Goal: Task Accomplishment & Management: Manage account settings

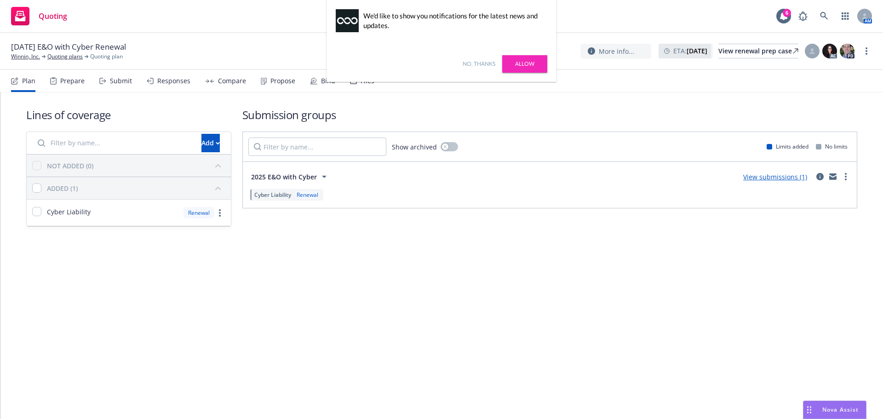
click at [520, 63] on link "Allow" at bounding box center [524, 63] width 45 height 17
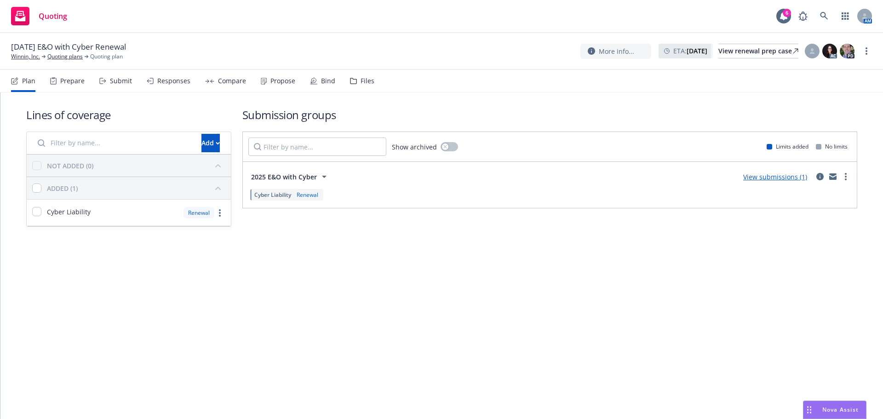
click at [277, 78] on div "Propose" at bounding box center [282, 80] width 25 height 7
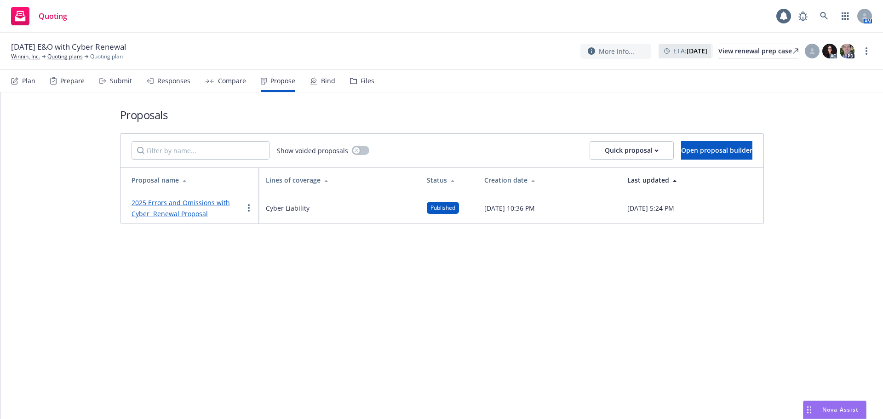
click at [200, 209] on link "2025 Errors and Omissions with Cyber Renewal Proposal" at bounding box center [180, 208] width 98 height 20
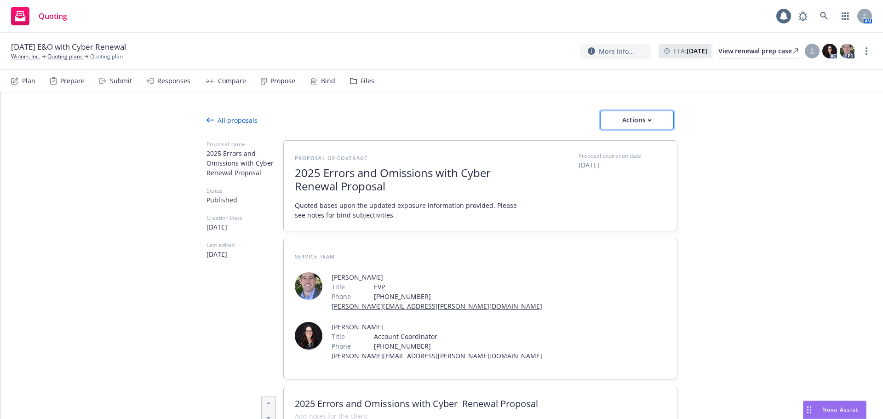
click at [644, 118] on div "Actions" at bounding box center [636, 119] width 43 height 17
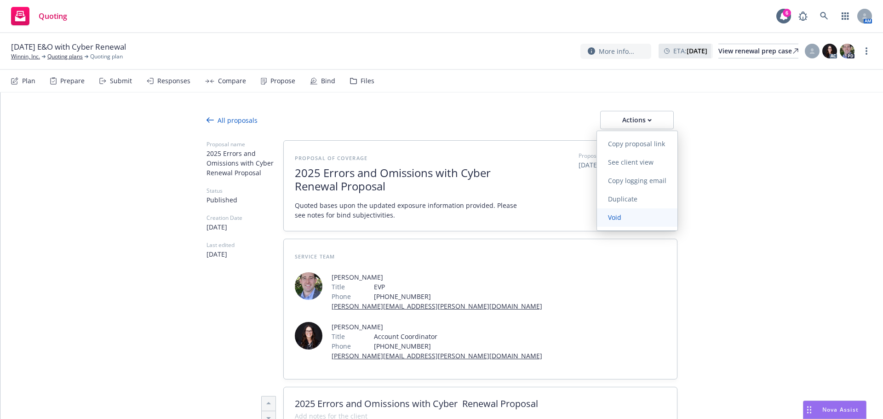
click at [641, 226] on link "Void" at bounding box center [637, 217] width 80 height 18
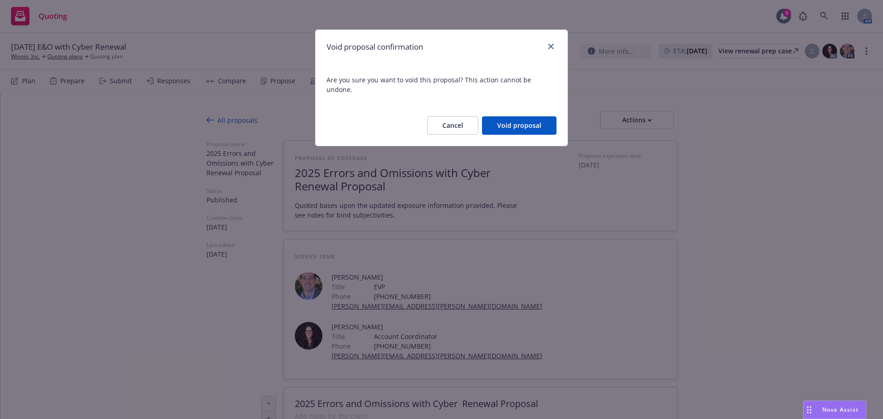
click at [523, 116] on button "Void proposal" at bounding box center [519, 125] width 74 height 18
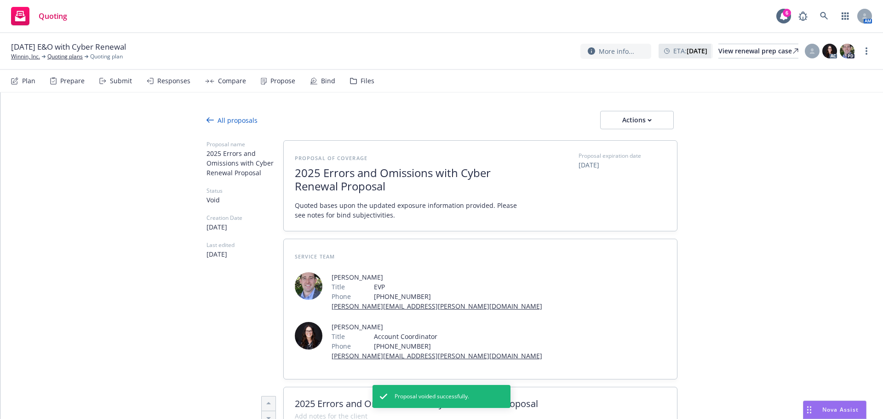
drag, startPoint x: 539, startPoint y: 355, endPoint x: 278, endPoint y: 338, distance: 261.2
drag, startPoint x: 317, startPoint y: 349, endPoint x: 319, endPoint y: 355, distance: 6.4
click at [319, 398] on span "2025 Errors and Omissions with Cyber Renewal Proposal" at bounding box center [480, 403] width 371 height 11
drag, startPoint x: 546, startPoint y: 353, endPoint x: 299, endPoint y: 349, distance: 247.3
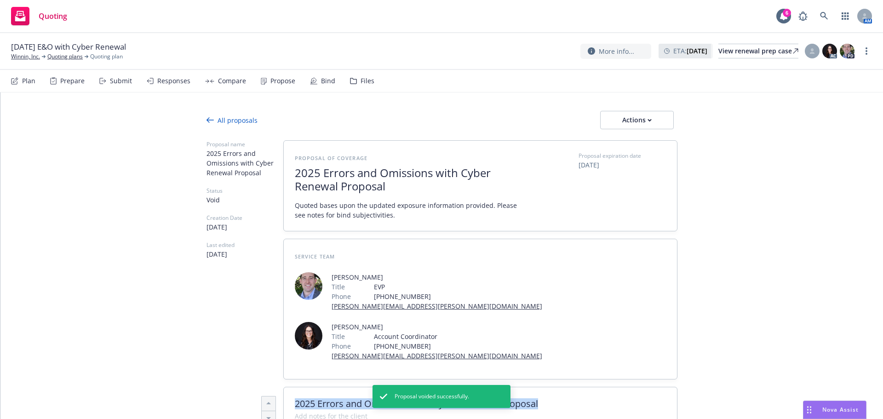
click at [295, 398] on span "2025 Errors and Omissions with Cyber Renewal Proposal" at bounding box center [480, 403] width 371 height 11
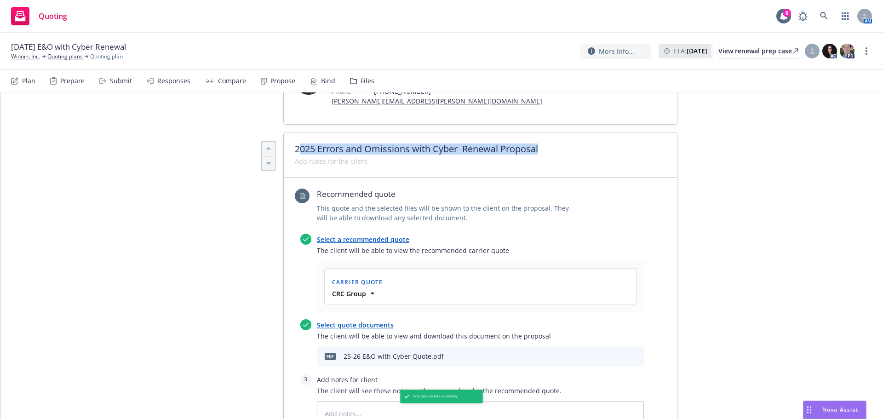
scroll to position [184, 0]
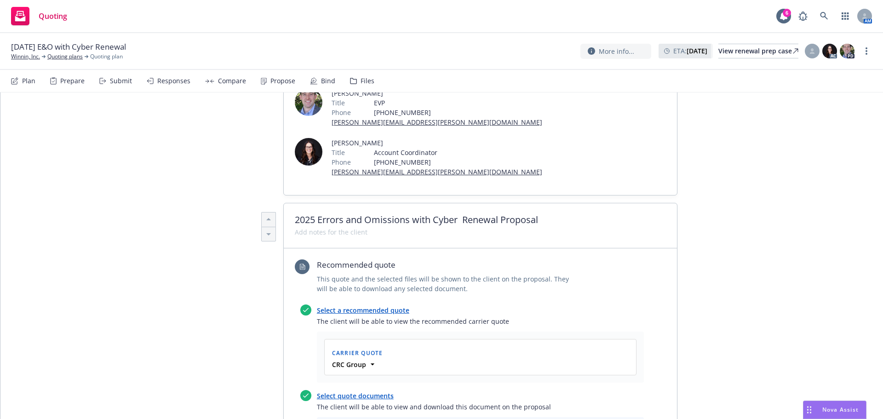
click at [489, 227] on span at bounding box center [480, 232] width 371 height 10
drag, startPoint x: 539, startPoint y: 169, endPoint x: 286, endPoint y: 171, distance: 253.3
click at [286, 203] on div "2025 Errors and Omissions with Cyber Renewal Proposal" at bounding box center [480, 225] width 393 height 45
copy span "2025 Errors and Omissions with Cyber Renewal Proposal"
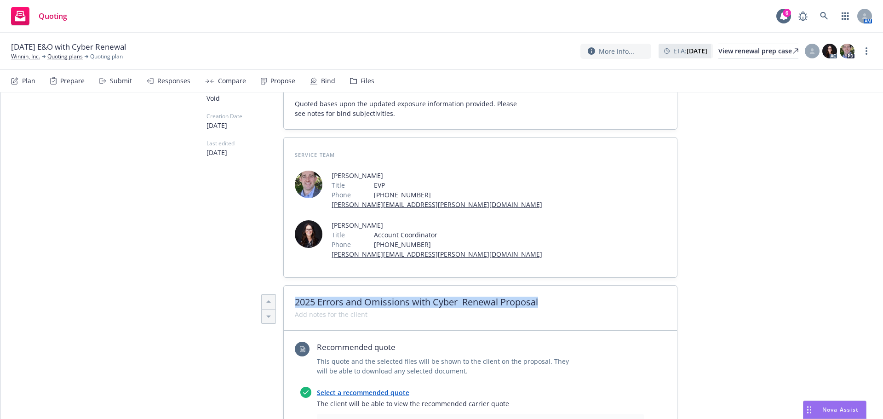
scroll to position [0, 0]
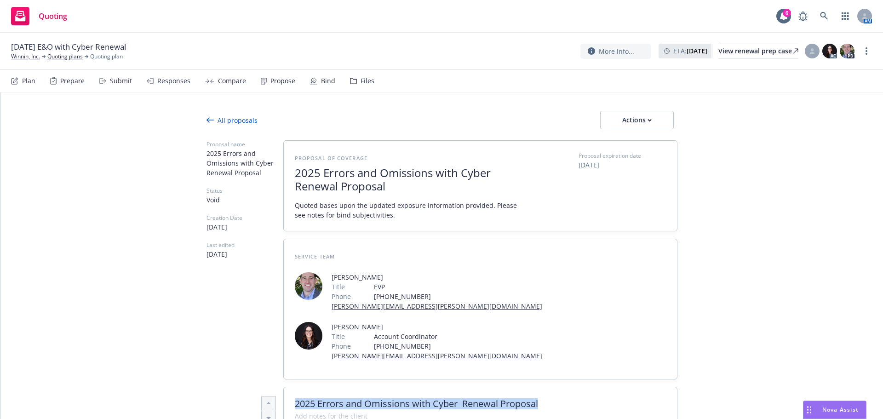
click at [283, 79] on div "Propose" at bounding box center [282, 80] width 25 height 7
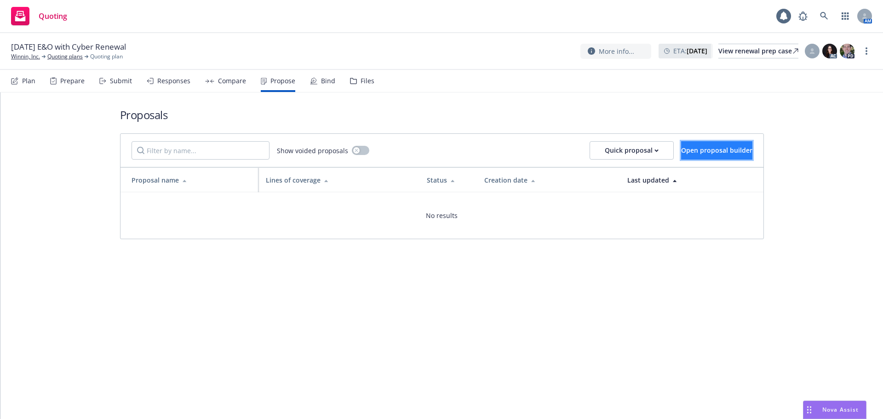
click at [681, 143] on button "Open proposal builder" at bounding box center [716, 150] width 71 height 18
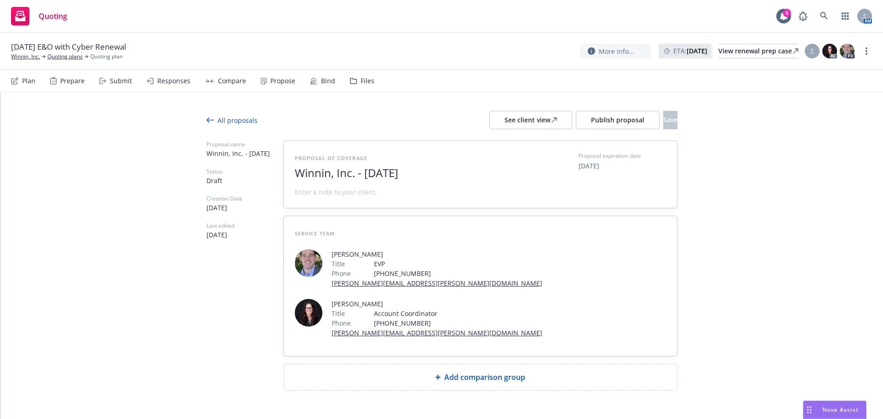
click at [488, 371] on span "Add comparison group" at bounding box center [484, 376] width 81 height 11
type textarea "x"
click at [370, 375] on span at bounding box center [480, 380] width 371 height 11
paste span
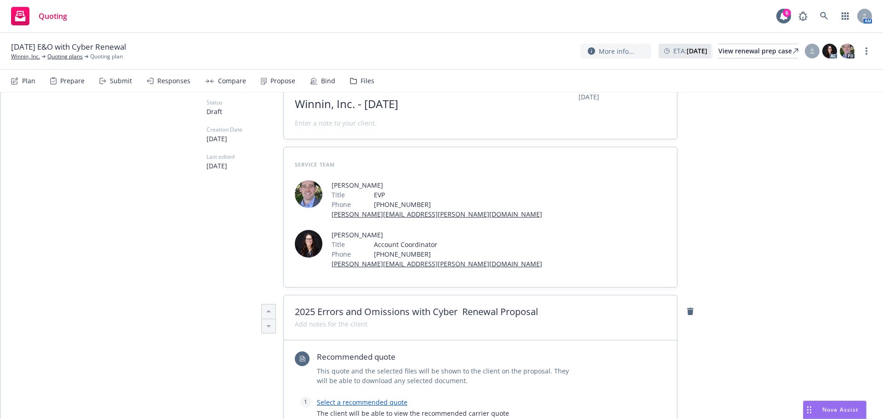
scroll to position [184, 0]
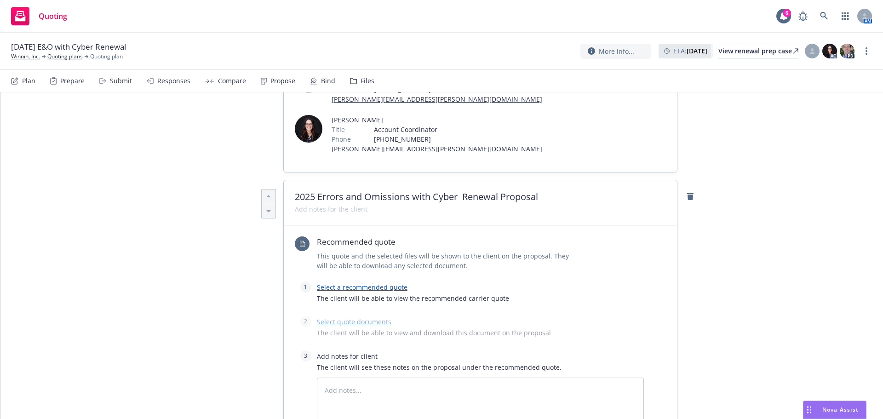
click at [366, 281] on div "Select a recommended quote The client will be able to view the recommended carr…" at bounding box center [480, 294] width 327 height 27
click at [366, 283] on link "Select a recommended quote" at bounding box center [362, 287] width 91 height 9
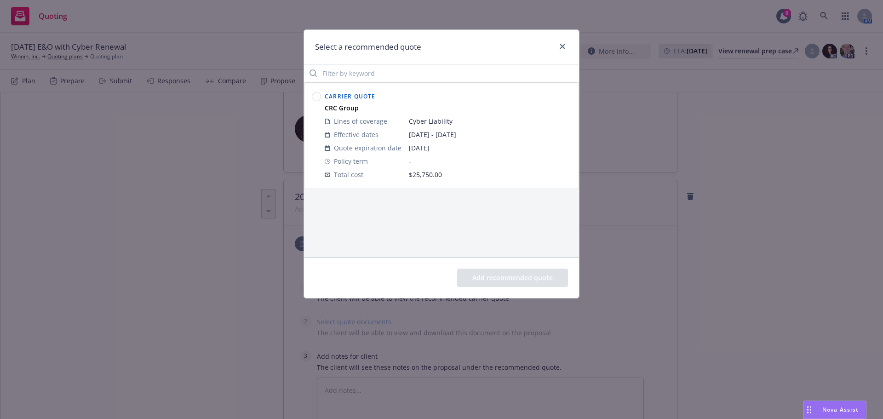
click at [317, 94] on circle at bounding box center [316, 96] width 9 height 9
click at [510, 284] on button "Add recommended quote" at bounding box center [512, 277] width 111 height 18
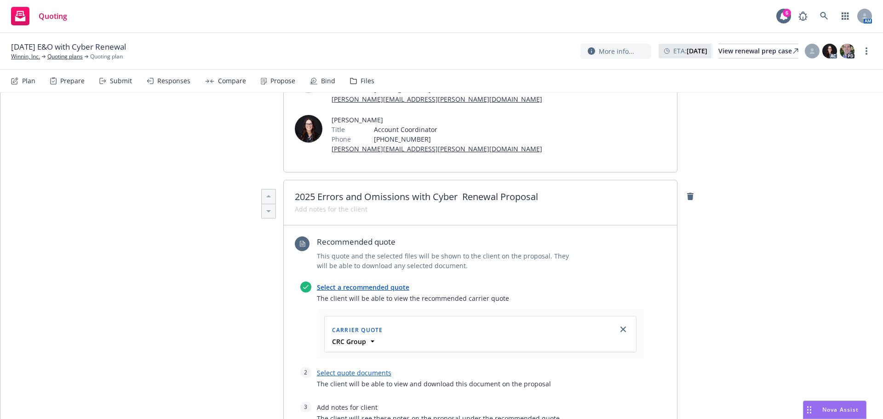
click at [331, 368] on link "Select quote documents" at bounding box center [354, 372] width 74 height 9
type textarea "x"
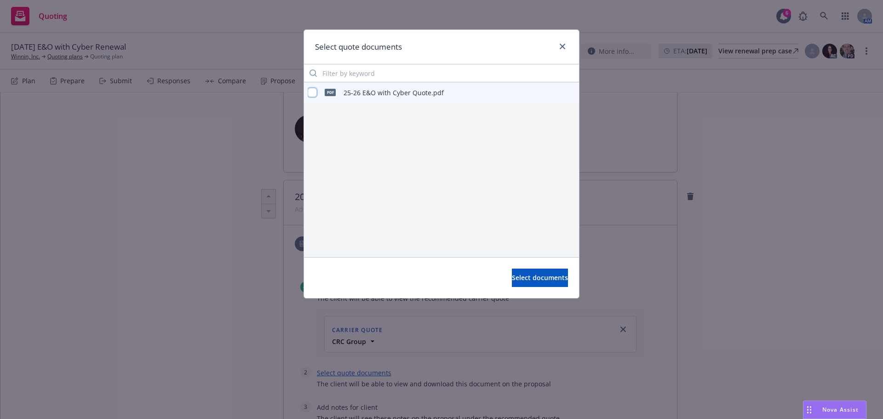
click at [316, 91] on input "checkbox" at bounding box center [312, 92] width 9 height 9
checkbox input "true"
click at [527, 284] on button "Select documents" at bounding box center [540, 277] width 56 height 18
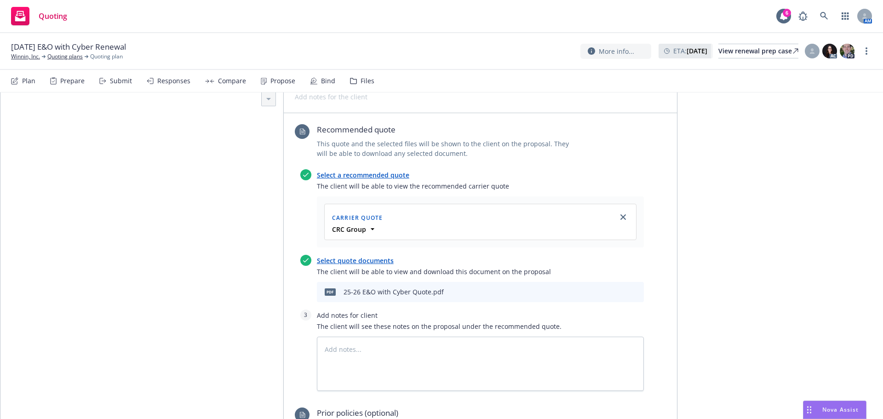
scroll to position [414, 0]
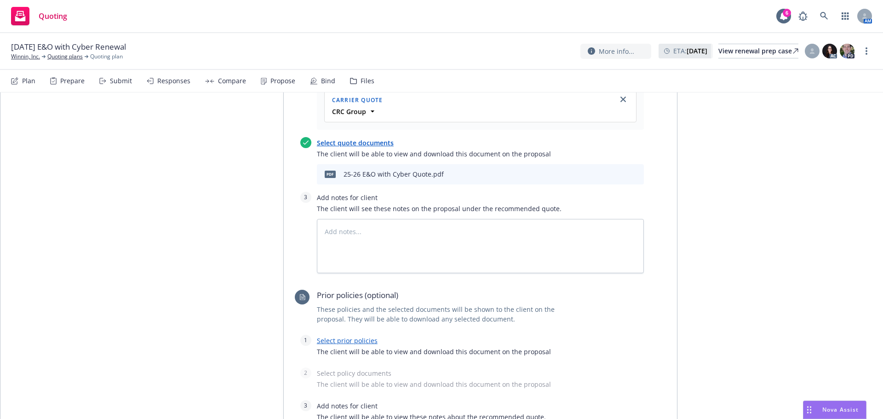
click at [352, 336] on link "Select prior policies" at bounding box center [347, 340] width 61 height 9
type textarea "x"
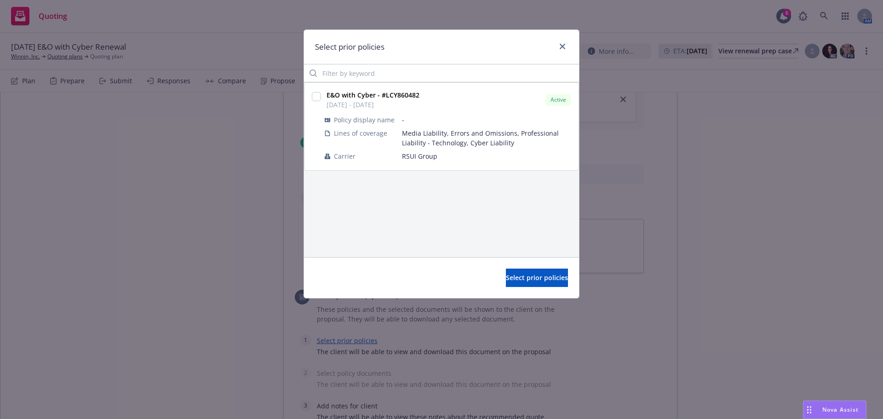
click at [323, 94] on div "E&O with Cyber - #LCY860482 08/23/2024 - 08/23/2025" at bounding box center [372, 99] width 98 height 23
click at [320, 97] on input "checkbox" at bounding box center [316, 96] width 9 height 9
checkbox input "true"
click at [513, 269] on button "Select prior policies" at bounding box center [537, 277] width 62 height 18
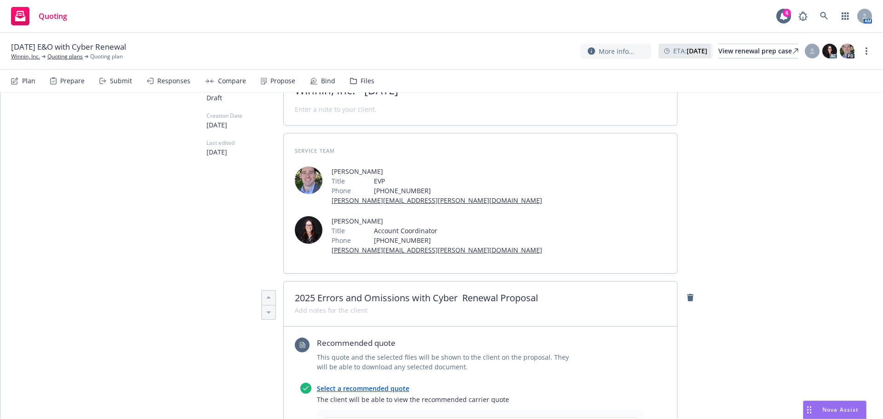
scroll to position [0, 0]
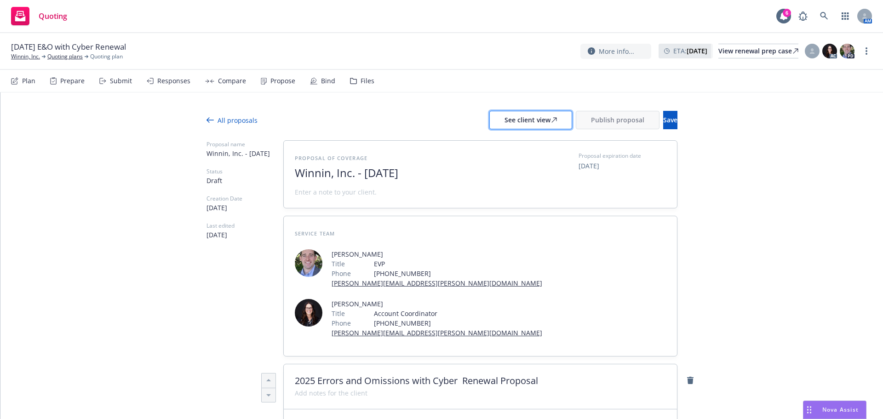
click at [532, 123] on button "See client view" at bounding box center [530, 120] width 83 height 18
click at [591, 119] on span "Publish proposal" at bounding box center [617, 119] width 53 height 9
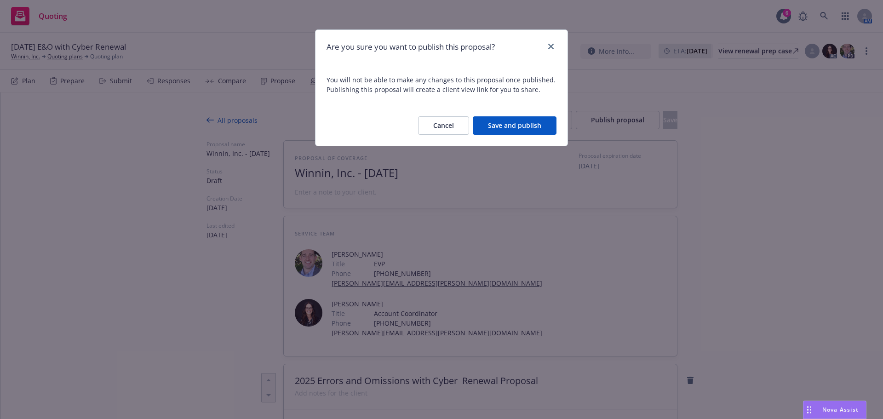
click at [512, 125] on button "Save and publish" at bounding box center [515, 125] width 84 height 18
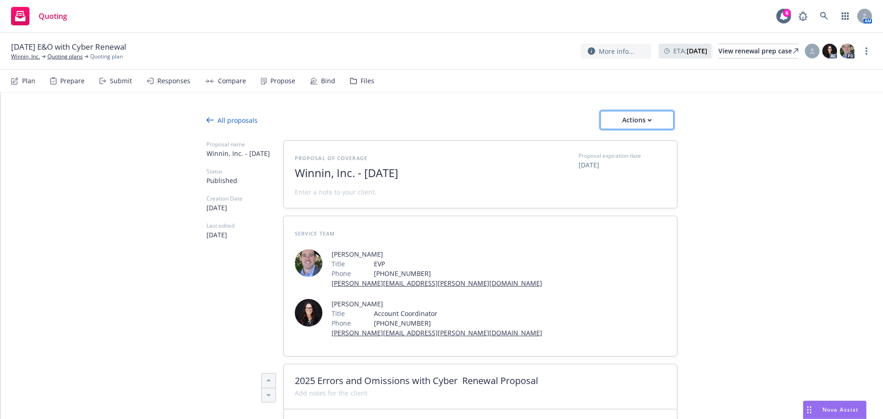
click at [650, 120] on div "Actions" at bounding box center [636, 119] width 43 height 17
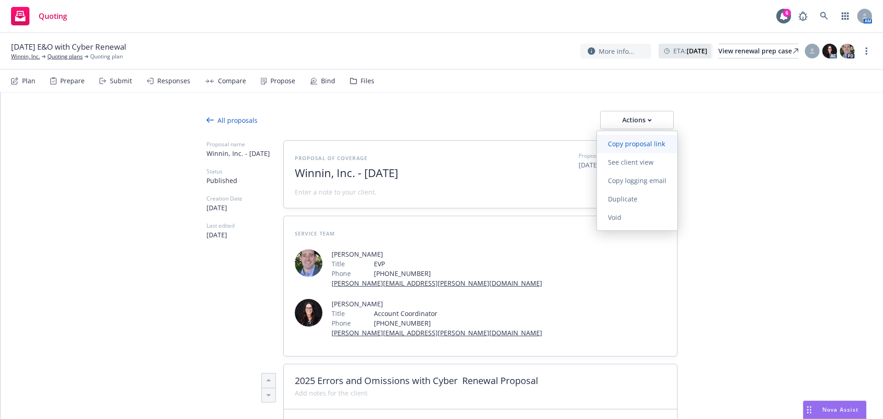
click at [644, 143] on span "Copy proposal link" at bounding box center [636, 143] width 79 height 9
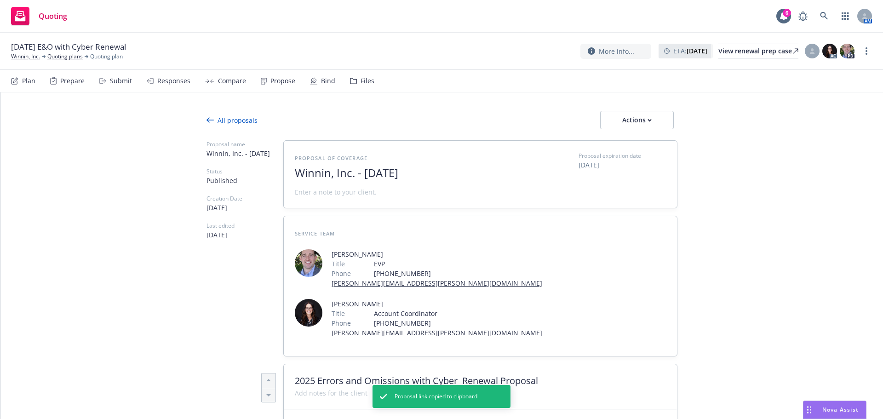
type textarea "x"
click at [283, 89] on div "Propose" at bounding box center [278, 81] width 34 height 22
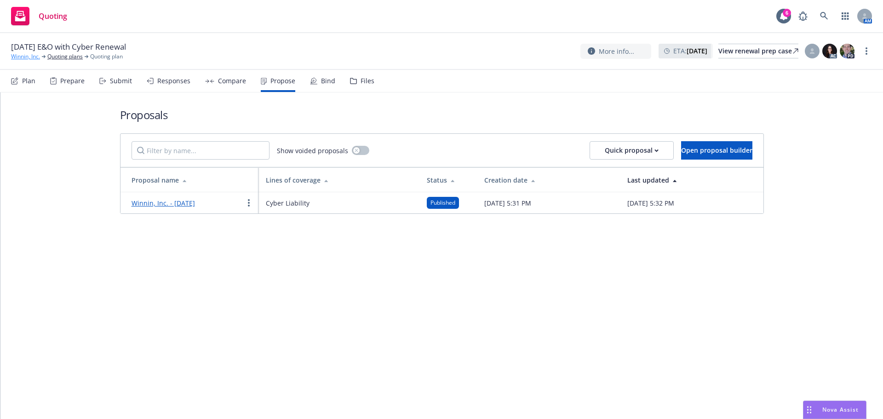
click at [22, 57] on link "Winnin, Inc." at bounding box center [25, 56] width 29 height 8
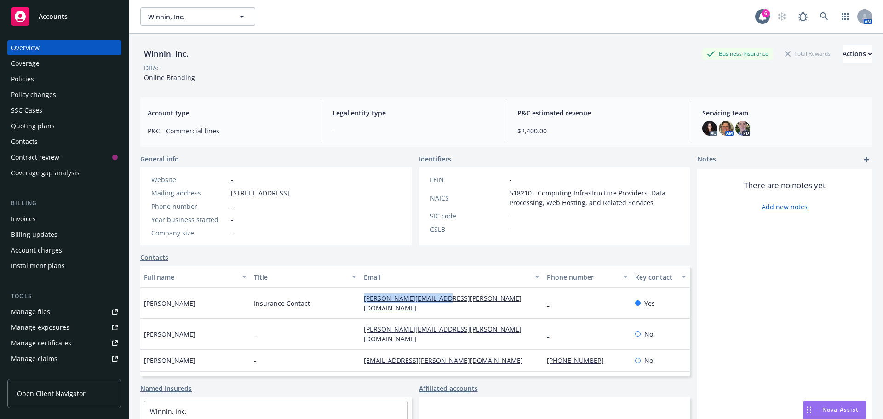
drag, startPoint x: 376, startPoint y: 292, endPoint x: 328, endPoint y: 293, distance: 47.8
click at [336, 293] on div "[PERSON_NAME] Insurance Contact [PERSON_NAME][EMAIL_ADDRESS][PERSON_NAME][DOMAI…" at bounding box center [414, 303] width 549 height 31
copy div "[PERSON_NAME][EMAIL_ADDRESS][PERSON_NAME][DOMAIN_NAME]"
drag, startPoint x: 456, startPoint y: 320, endPoint x: 192, endPoint y: 321, distance: 263.9
click at [346, 320] on div "[PERSON_NAME] - [PERSON_NAME][EMAIL_ADDRESS][PERSON_NAME][DOMAIN_NAME] - No" at bounding box center [414, 334] width 549 height 31
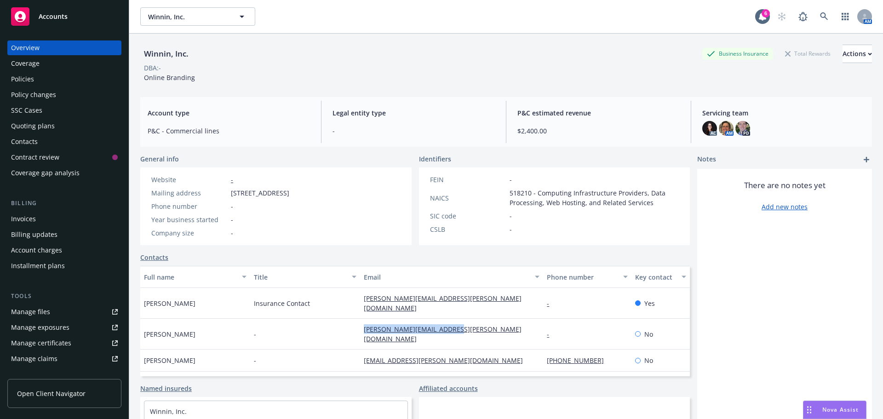
copy div "[PERSON_NAME][EMAIL_ADDRESS][PERSON_NAME][DOMAIN_NAME]"
drag, startPoint x: 486, startPoint y: 342, endPoint x: 339, endPoint y: 344, distance: 147.6
click at [342, 349] on div "[PERSON_NAME] - [PERSON_NAME][EMAIL_ADDRESS][DOMAIN_NAME] [PHONE_NUMBER] No" at bounding box center [414, 360] width 549 height 22
copy div "[EMAIL_ADDRESS][PERSON_NAME][DOMAIN_NAME]"
click at [40, 77] on div "Policies" at bounding box center [64, 79] width 107 height 15
